Goal: Navigation & Orientation: Find specific page/section

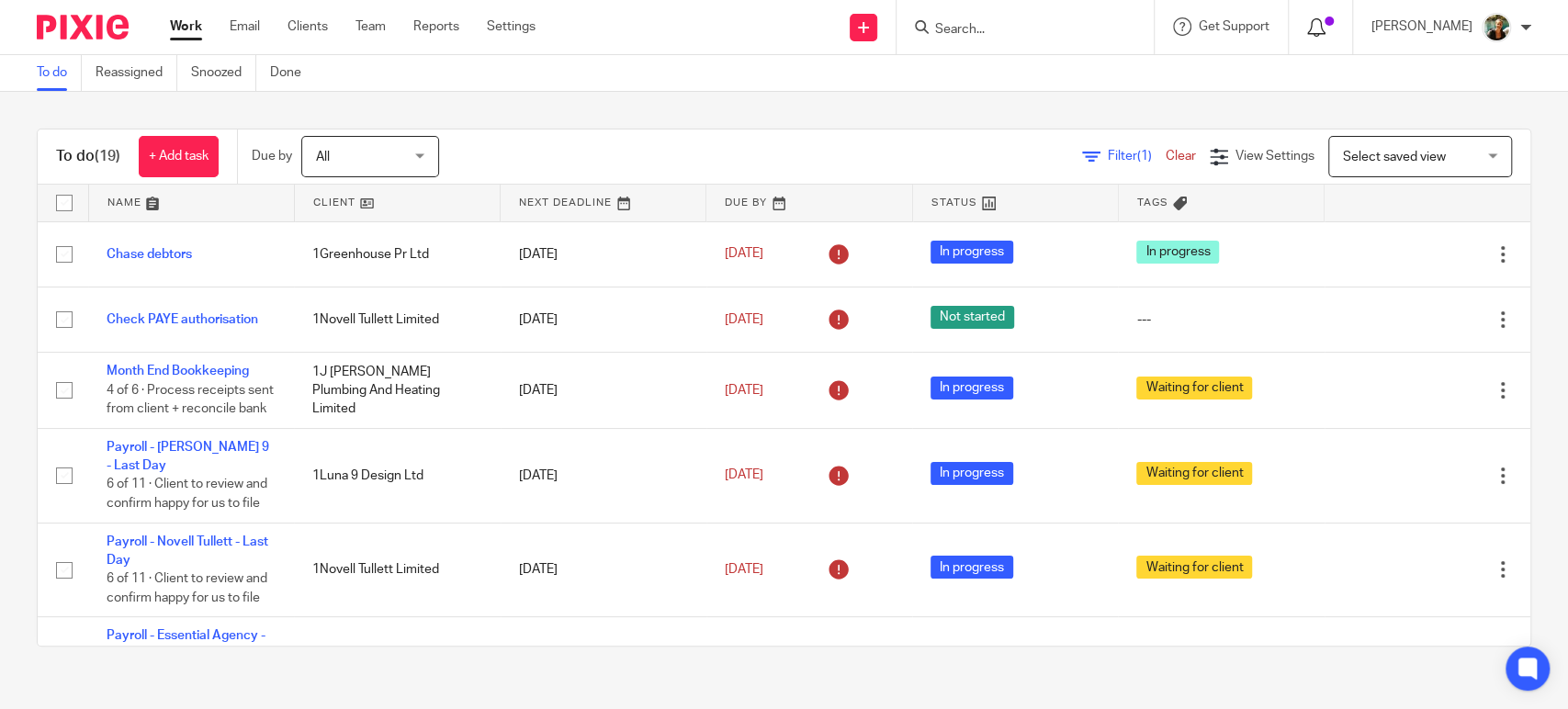
click at [1334, 29] on div at bounding box center [1320, 26] width 27 height 20
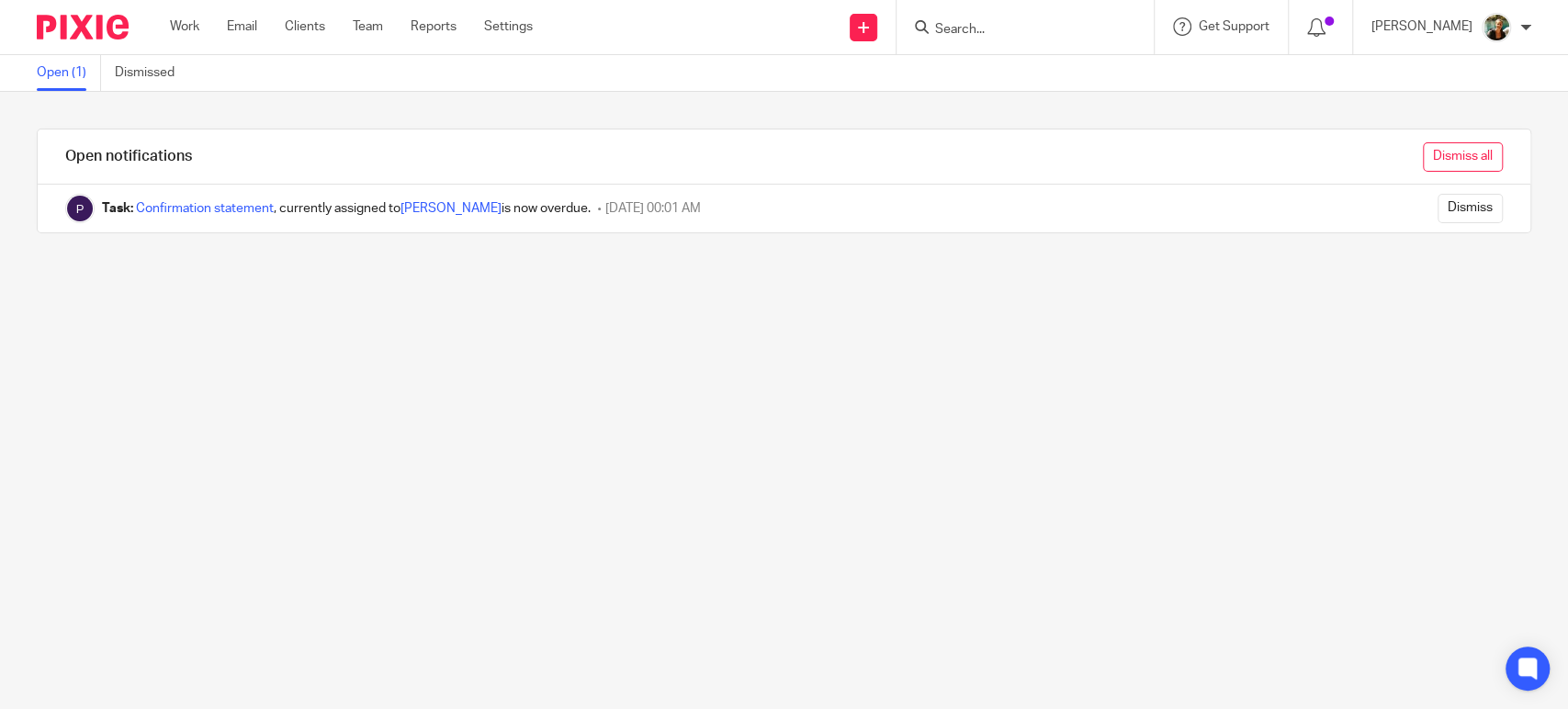
click at [1422, 150] on input "Dismiss all" at bounding box center [1462, 157] width 80 height 29
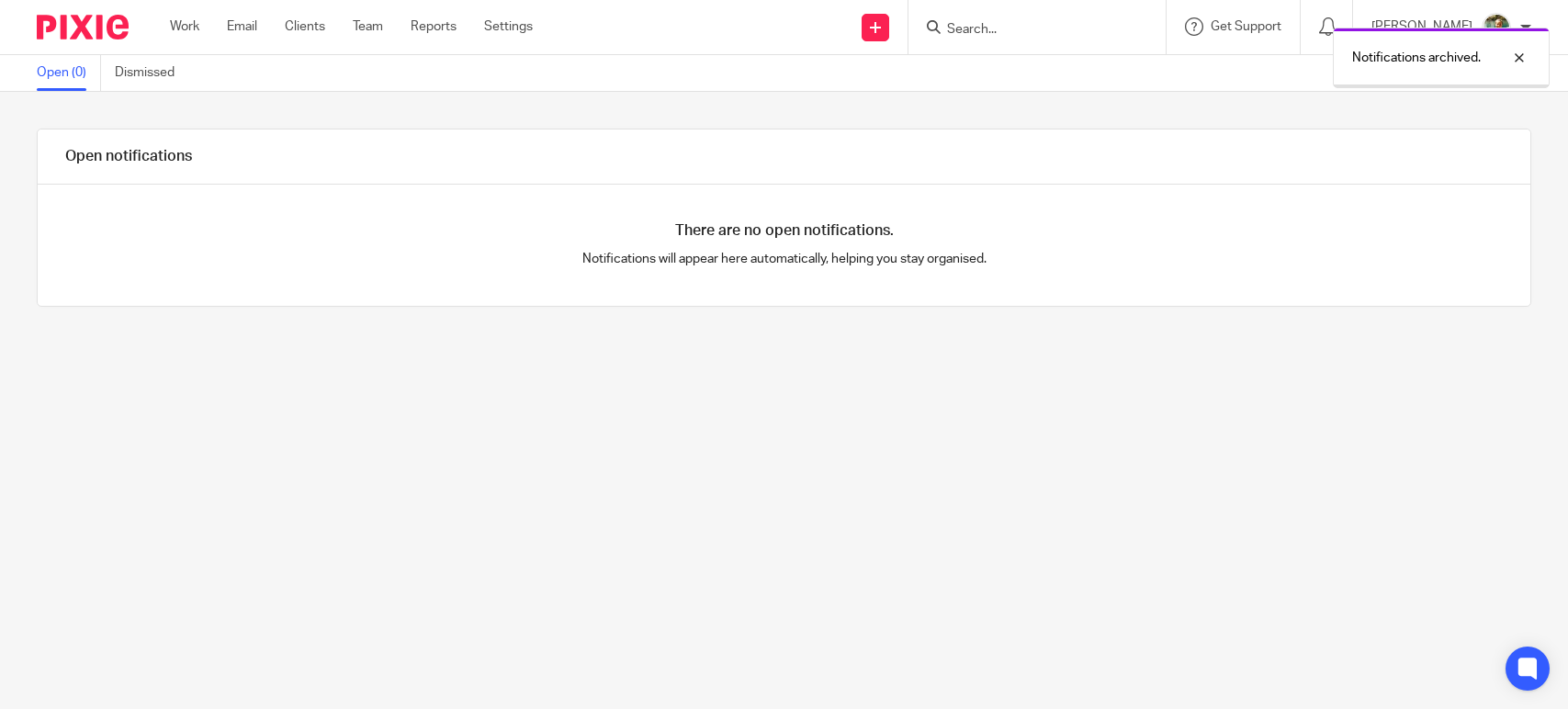
click at [191, 30] on link "Work" at bounding box center [184, 26] width 29 height 18
